Goal: Information Seeking & Learning: Learn about a topic

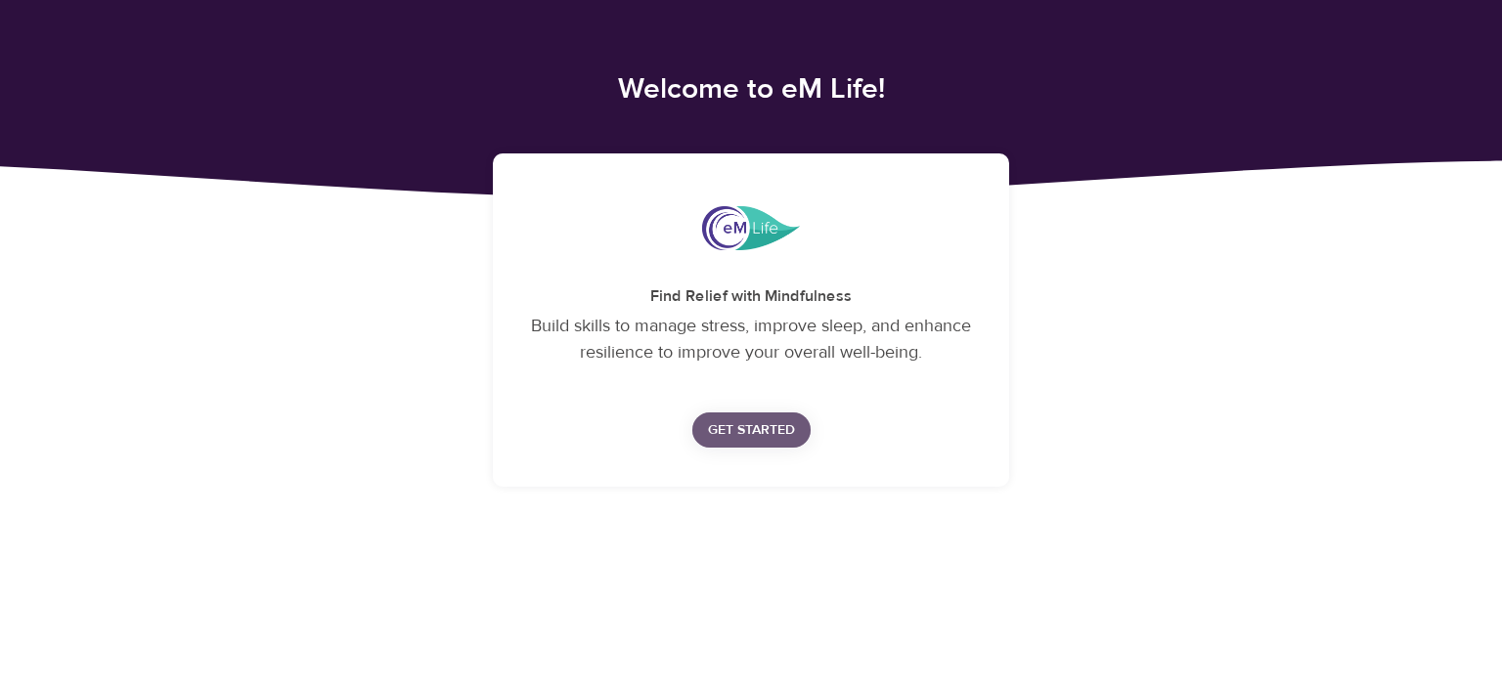
click at [751, 428] on span "Get Started" at bounding box center [751, 430] width 87 height 24
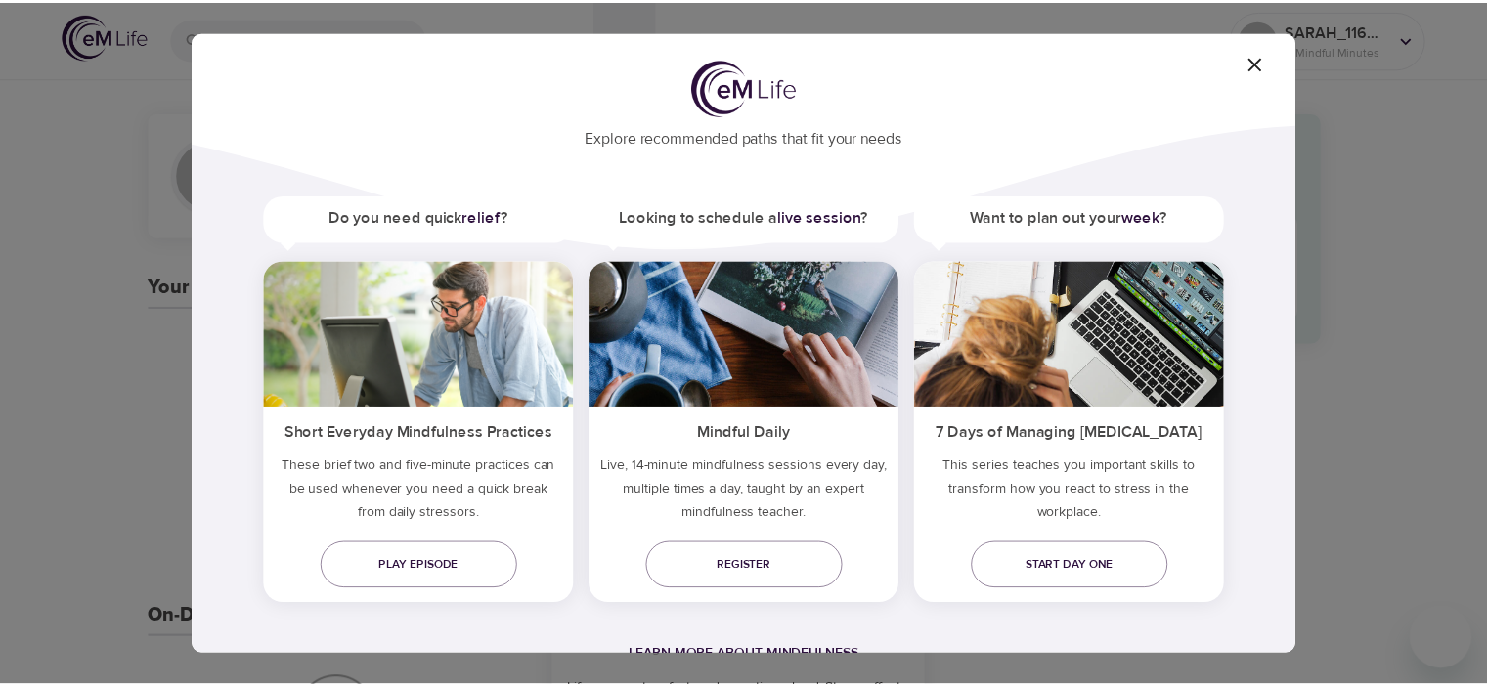
scroll to position [60, 0]
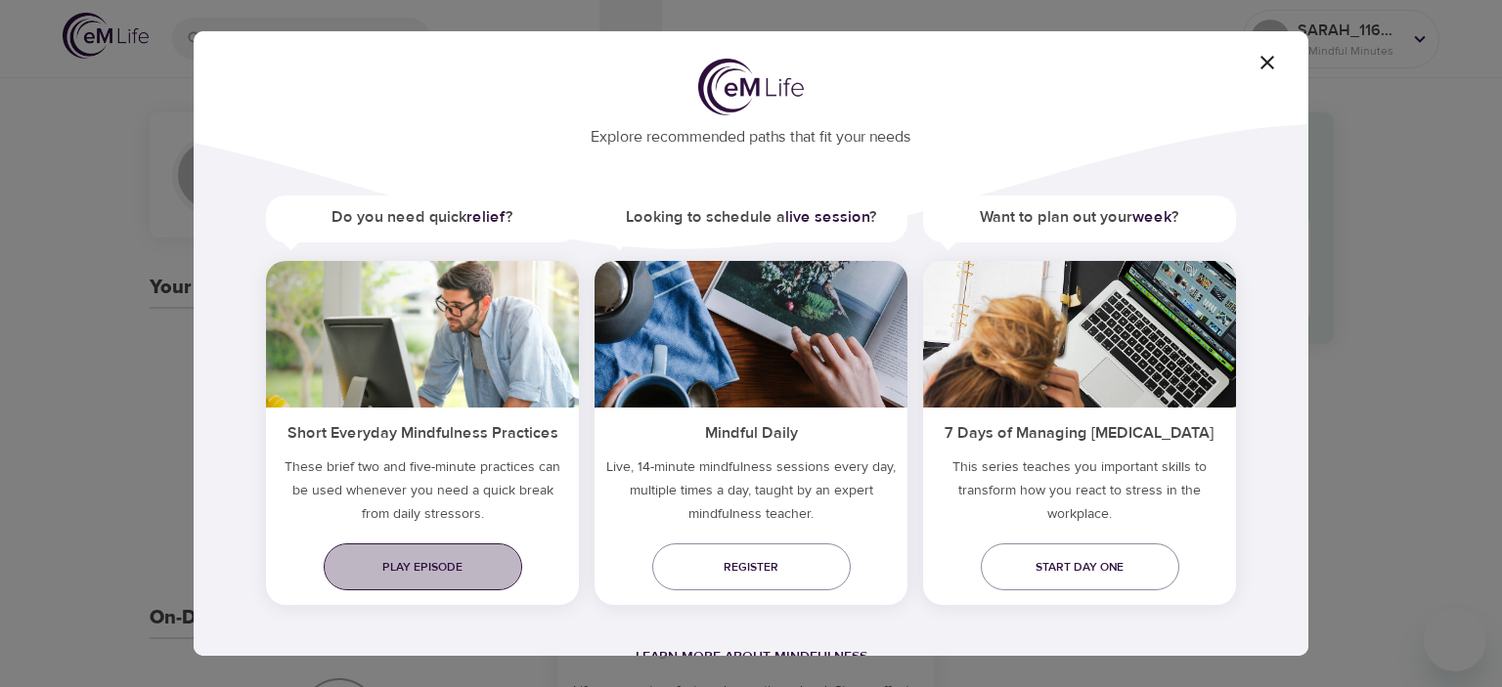
click at [447, 560] on span "Play episode" at bounding box center [422, 567] width 167 height 21
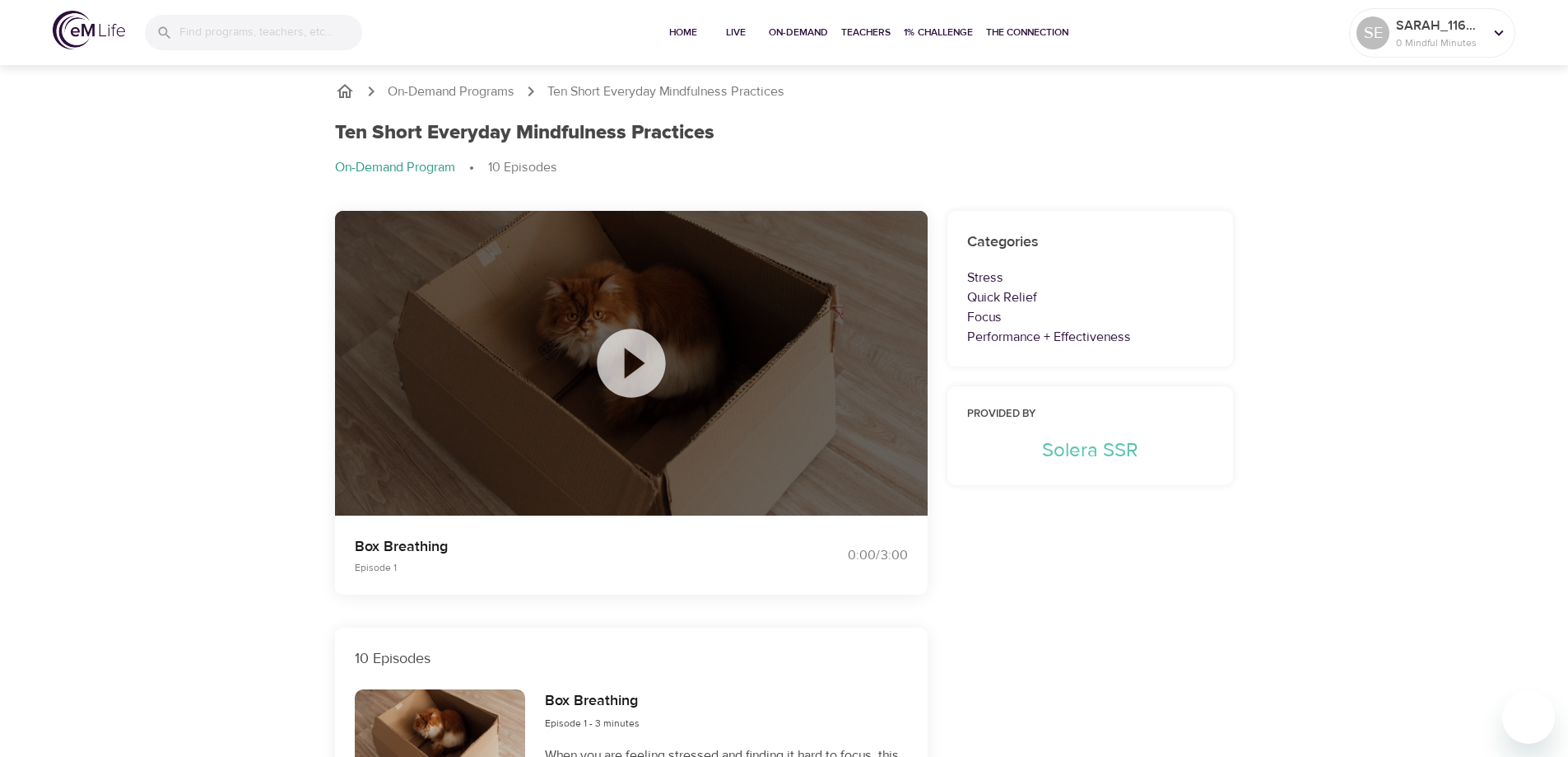
scroll to position [3, 0]
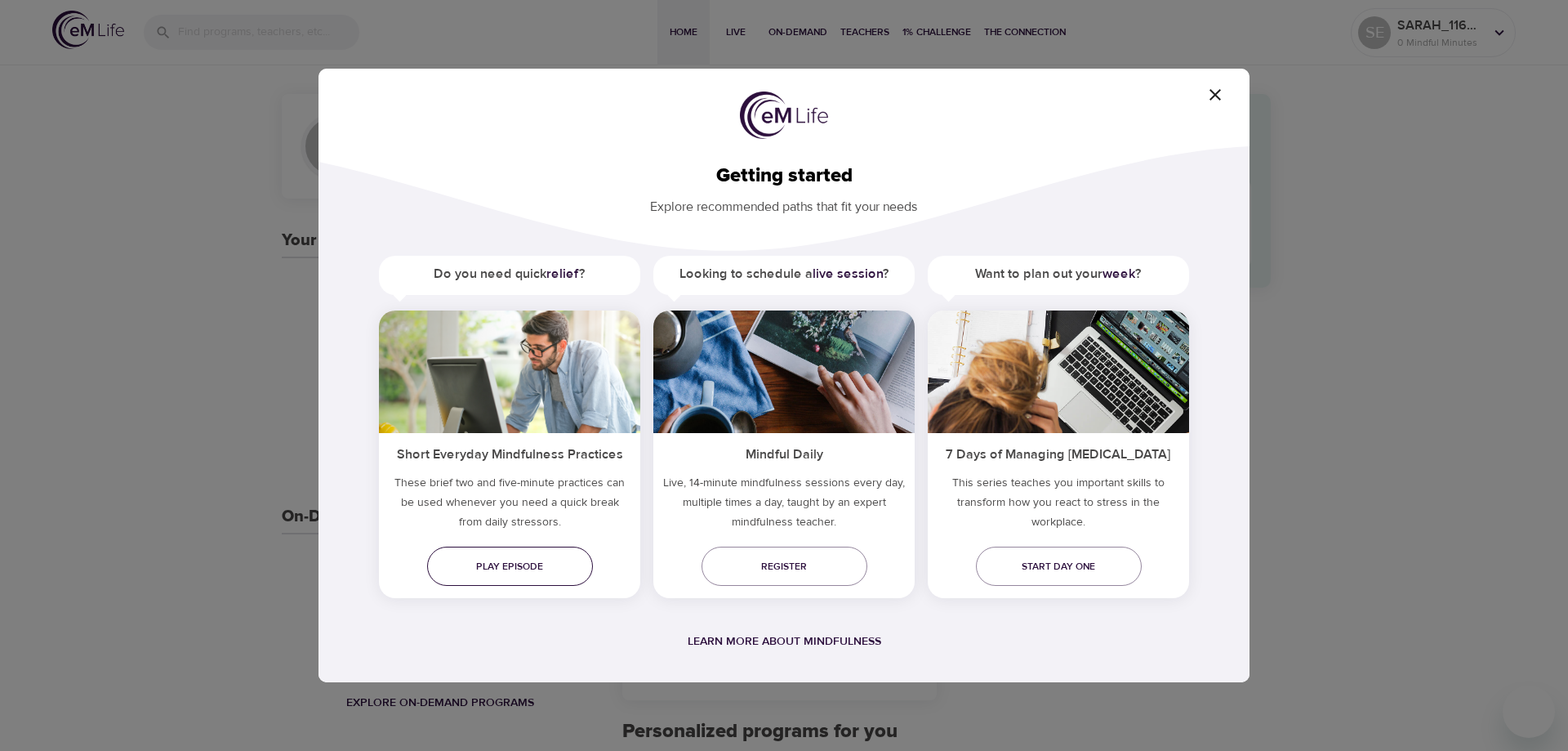
click at [569, 556] on link "Play episode" at bounding box center [510, 566] width 165 height 39
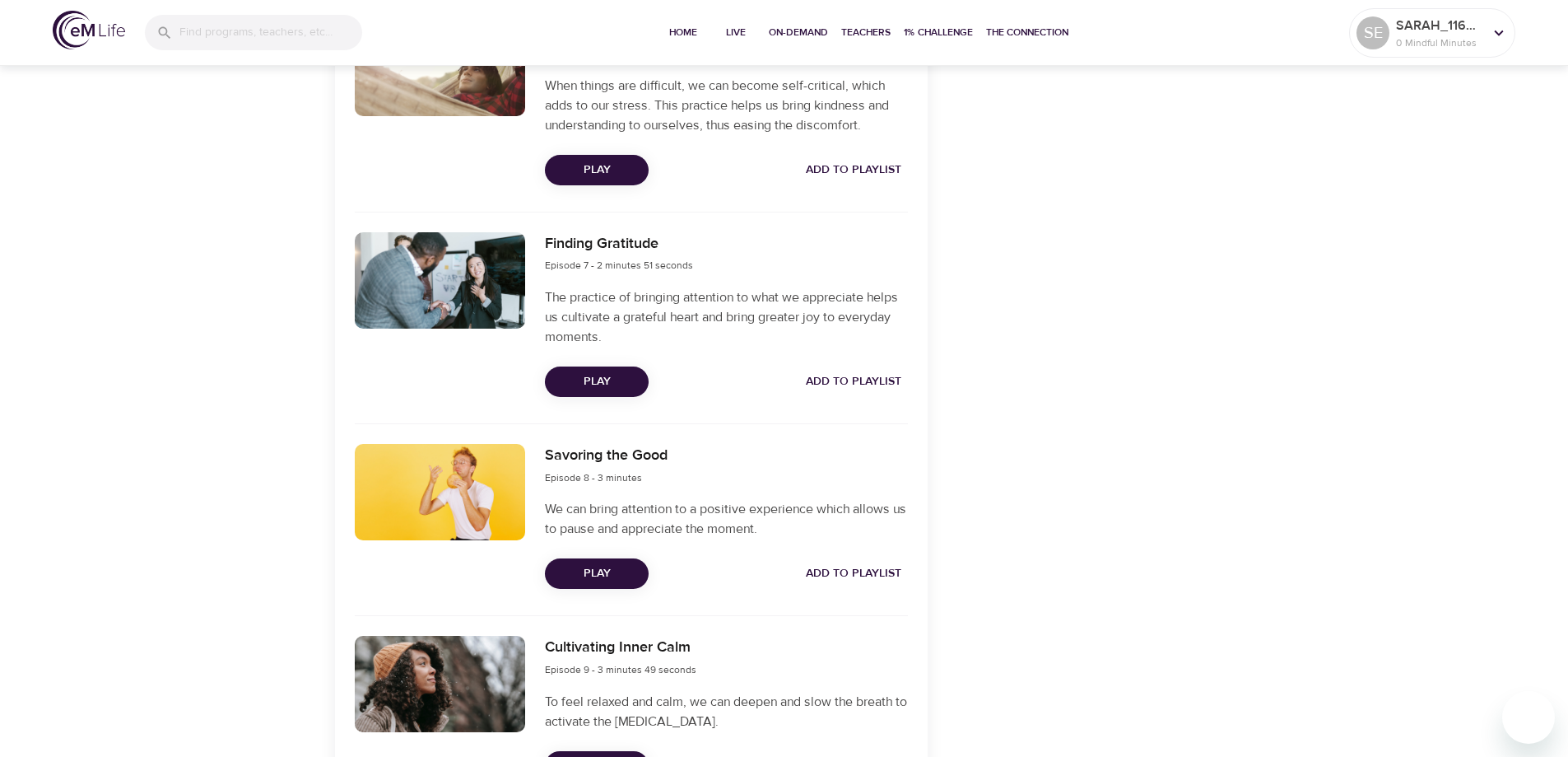
scroll to position [1718, 0]
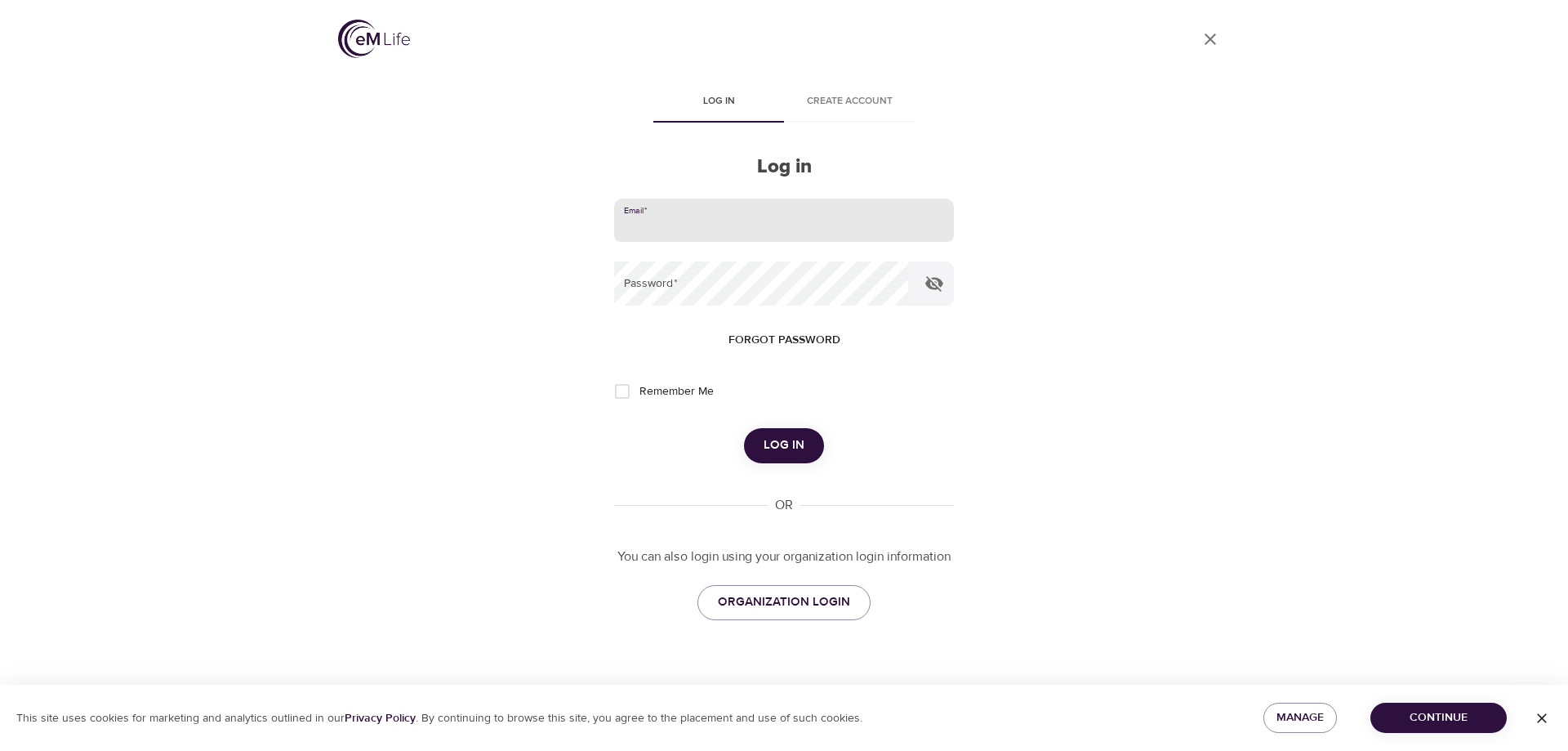
click at [694, 219] on input "email" at bounding box center [784, 221] width 340 height 44
type input "seastin1812@gmail.com"
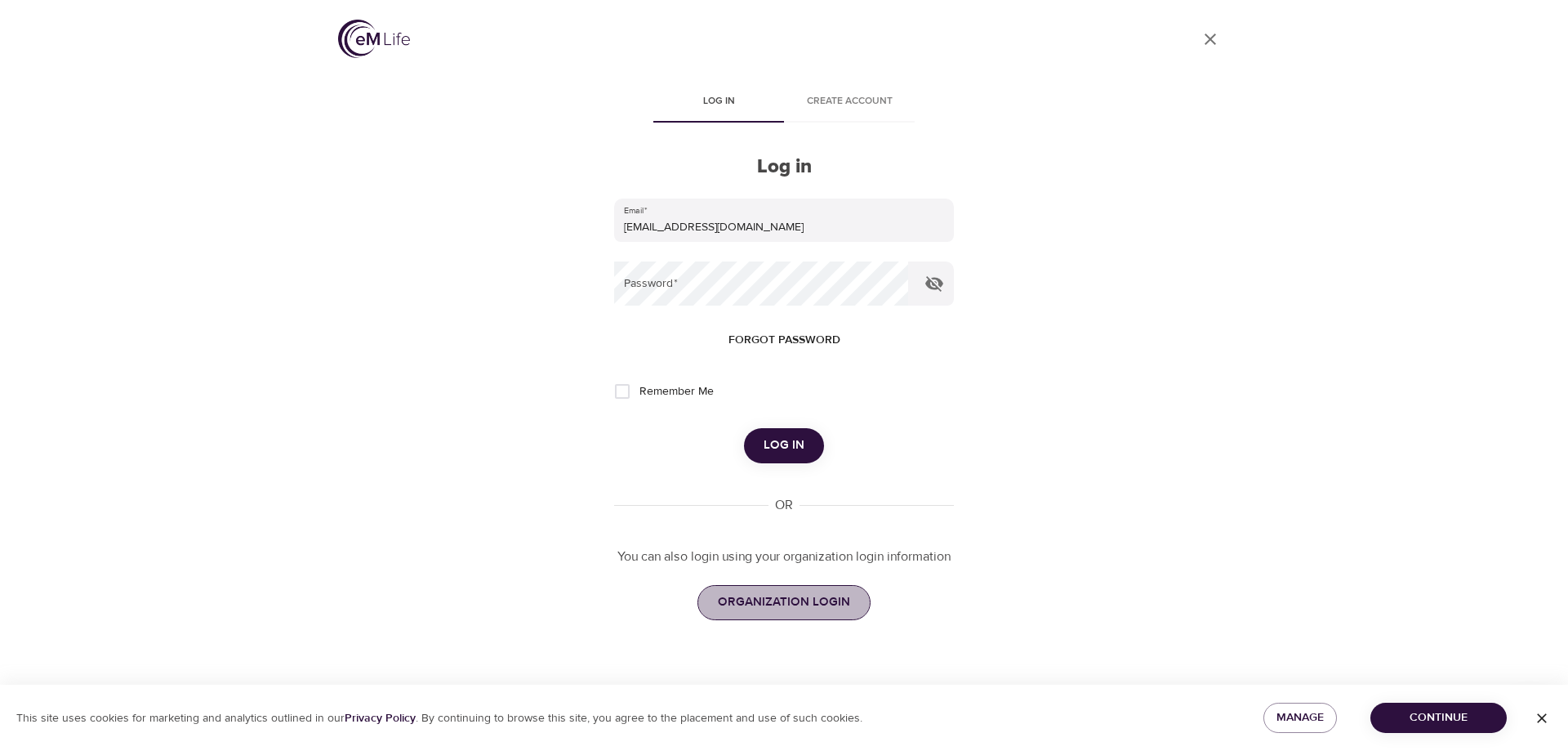
click at [811, 602] on span "ORGANIZATION LOGIN" at bounding box center [784, 601] width 132 height 21
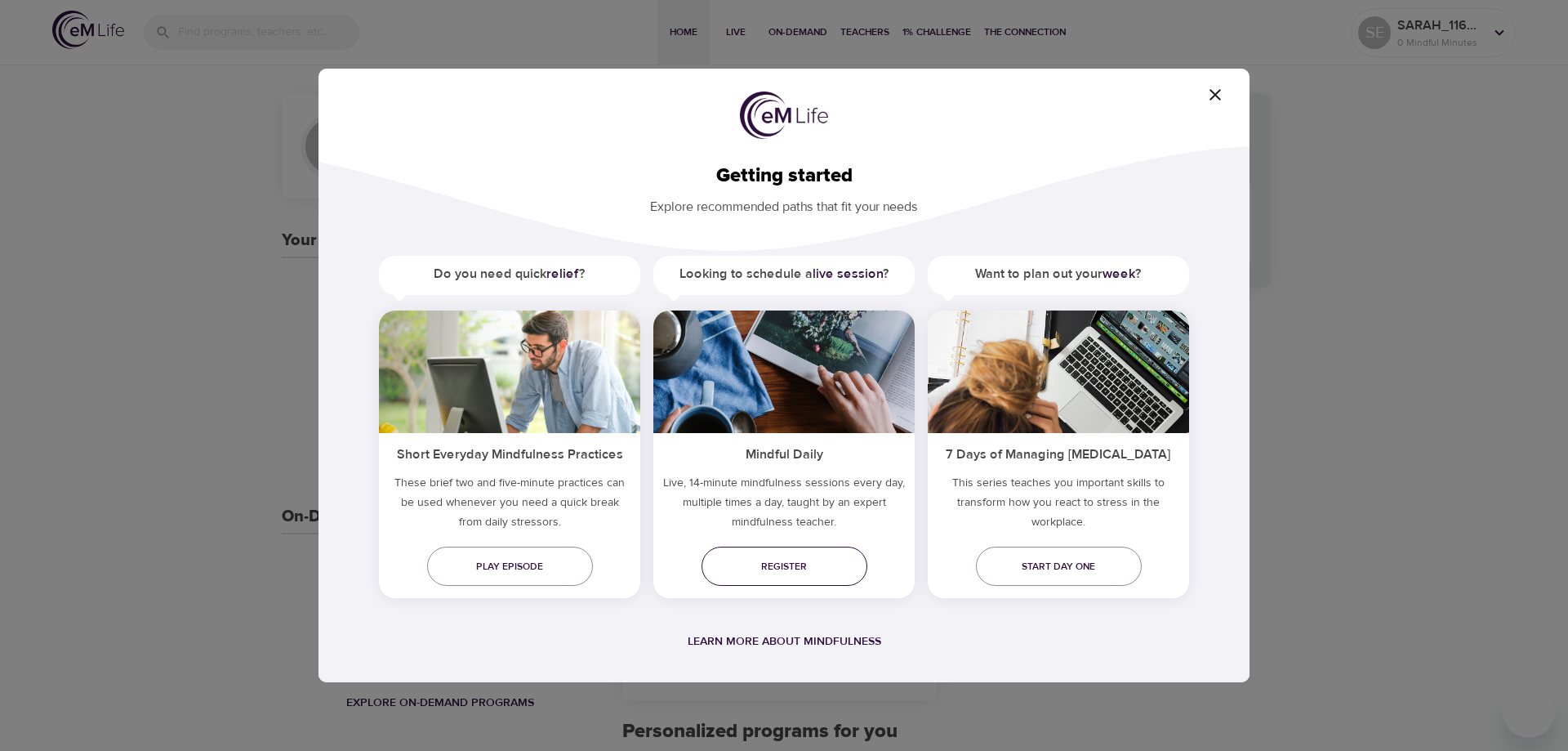
click at [782, 555] on link "Register" at bounding box center [784, 566] width 165 height 39
click at [1065, 558] on span "Start day one" at bounding box center [1058, 566] width 140 height 18
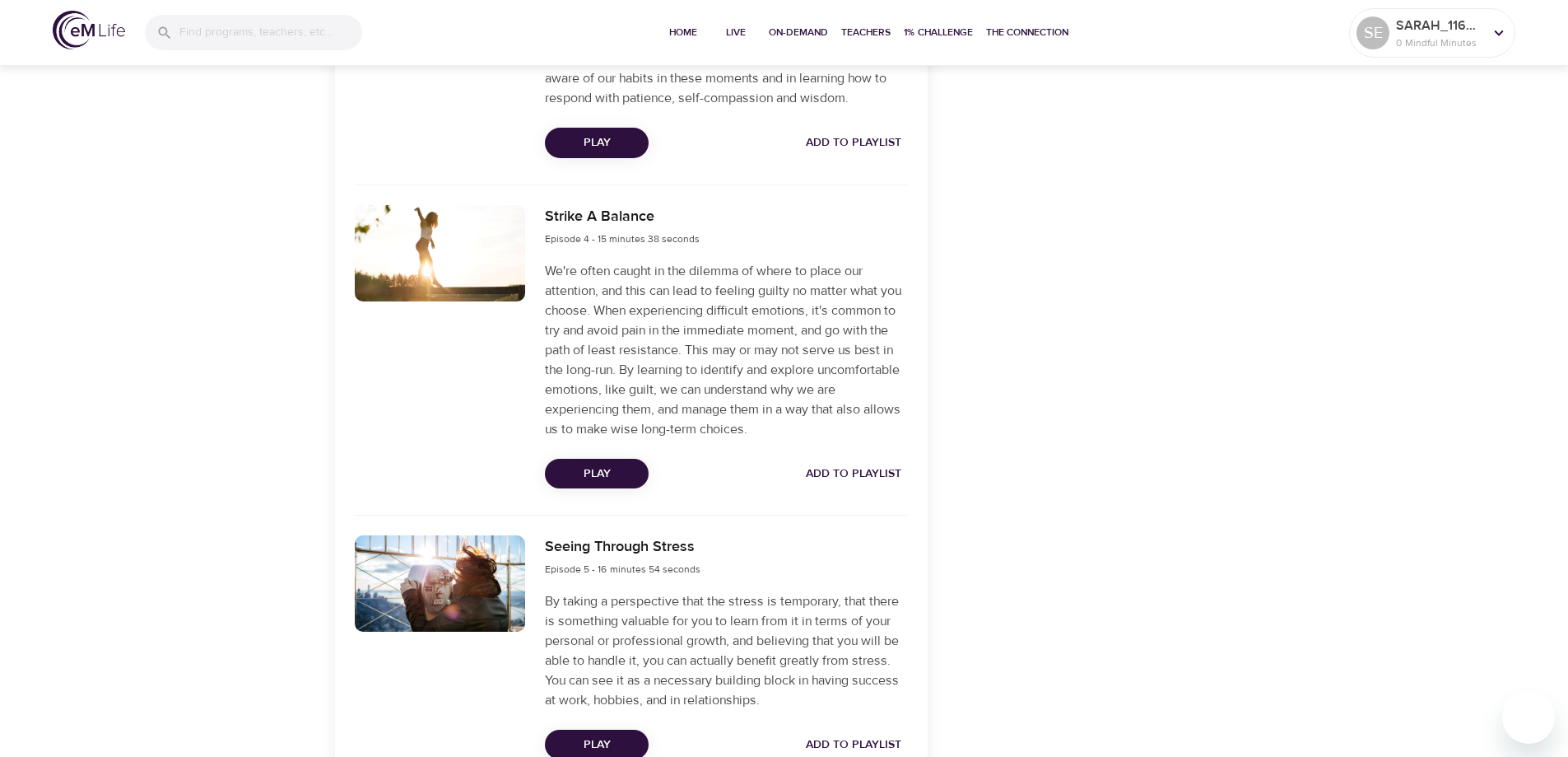
scroll to position [1468, 0]
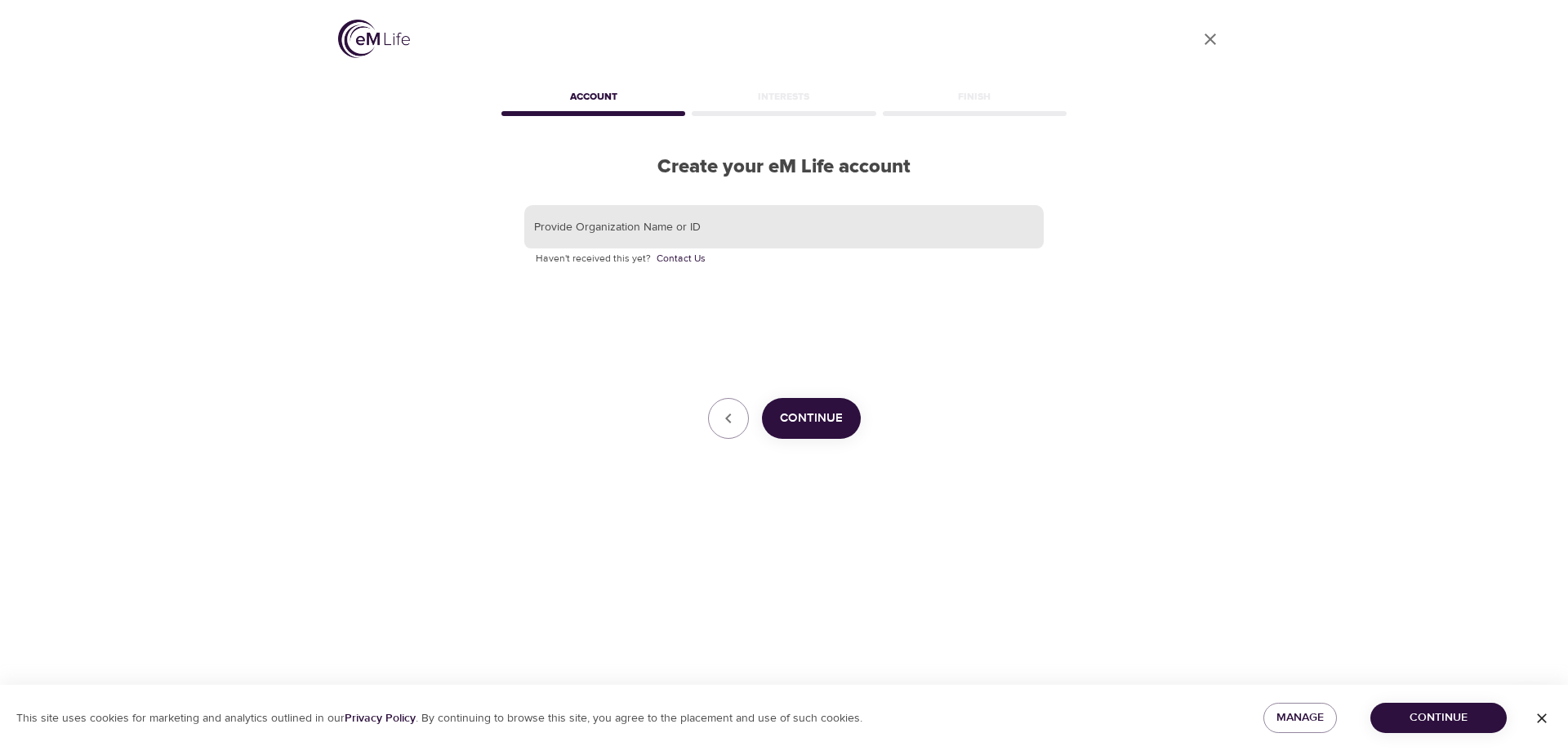
click at [755, 233] on input "text" at bounding box center [784, 226] width 520 height 44
